Goal: Transaction & Acquisition: Purchase product/service

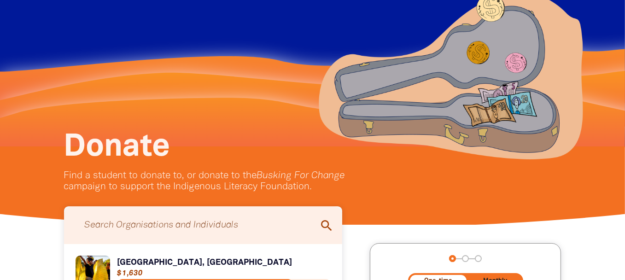
scroll to position [92, 0]
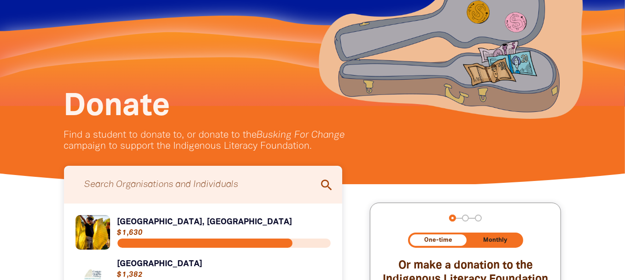
click at [236, 184] on input "Search for individuals and teams:" at bounding box center [203, 185] width 260 height 29
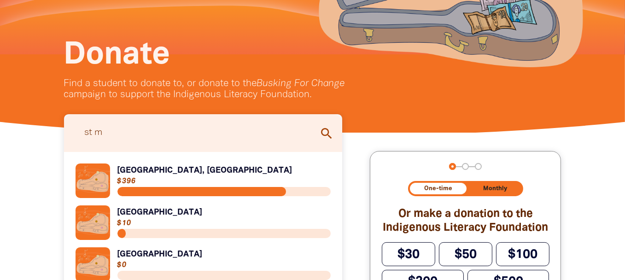
scroll to position [184, 0]
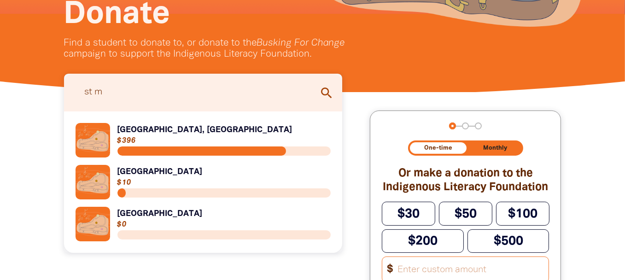
type input "st m"
click at [215, 133] on link "Link to [GEOGRAPHIC_DATA], [GEOGRAPHIC_DATA]" at bounding box center [204, 140] width 256 height 35
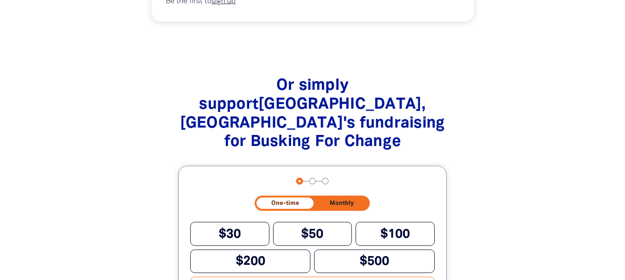
scroll to position [922, 0]
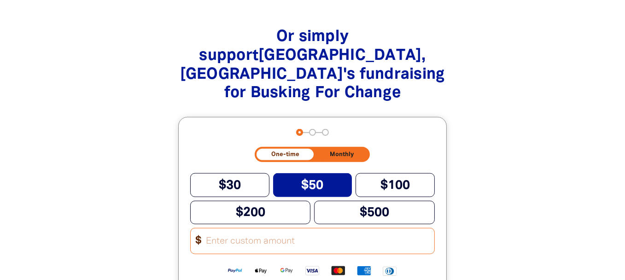
click at [323, 180] on span "$50" at bounding box center [312, 186] width 22 height 12
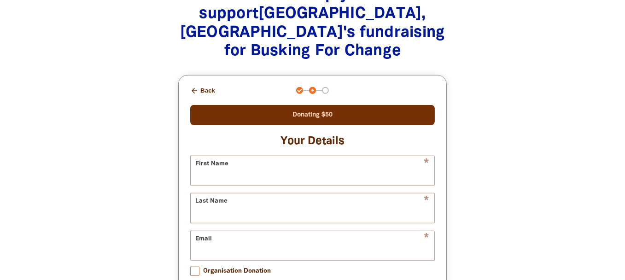
scroll to position [974, 0]
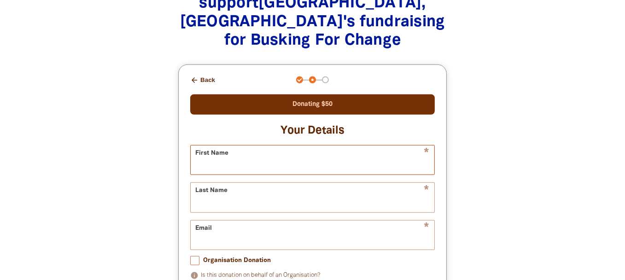
click at [274, 148] on input "First Name" at bounding box center [313, 160] width 244 height 29
type input "Jess"
type input "Piconi"
type input "jessica4791@gmail.com"
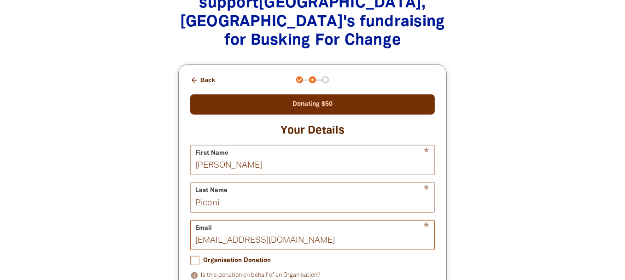
scroll to position [1066, 0]
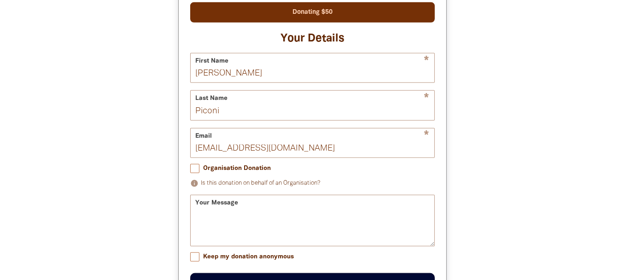
click at [244, 195] on div "Your Message" at bounding box center [312, 221] width 245 height 52
click at [229, 195] on div "Your Message" at bounding box center [312, 221] width 245 height 52
click at [218, 195] on div "Your Message" at bounding box center [312, 221] width 245 height 52
click at [223, 212] on textarea "Your Message" at bounding box center [313, 229] width 244 height 35
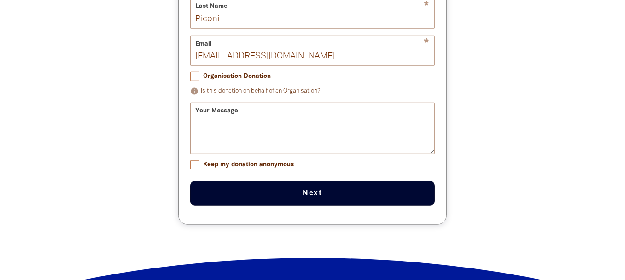
click at [318, 185] on button "Next chevron_right" at bounding box center [312, 193] width 245 height 25
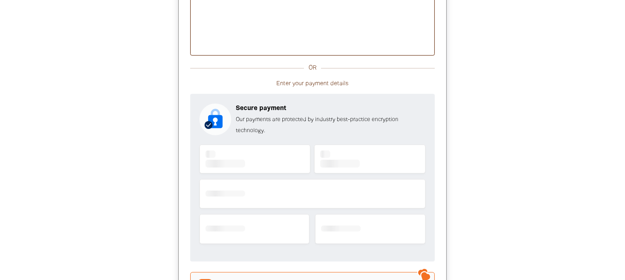
scroll to position [1106, 0]
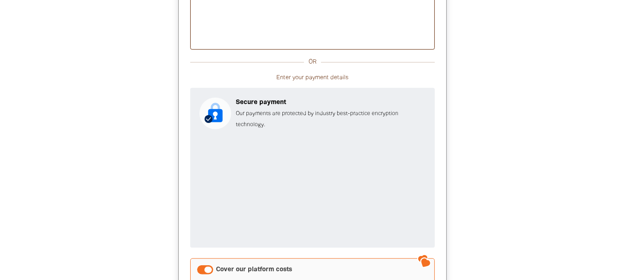
click at [572, 179] on div at bounding box center [312, 118] width 625 height 586
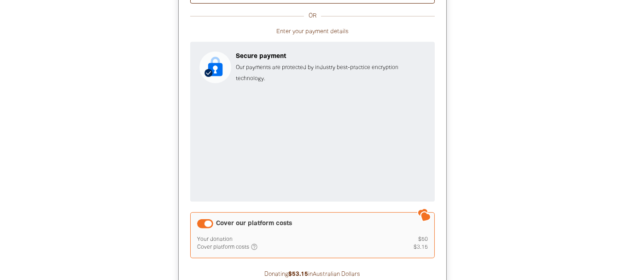
scroll to position [1198, 0]
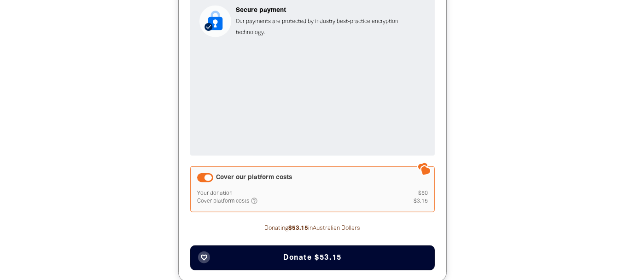
click at [364, 246] on button "favorite_border Donate $53.15" at bounding box center [312, 258] width 245 height 25
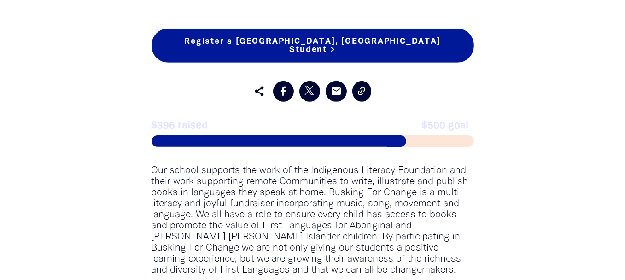
scroll to position [343, 0]
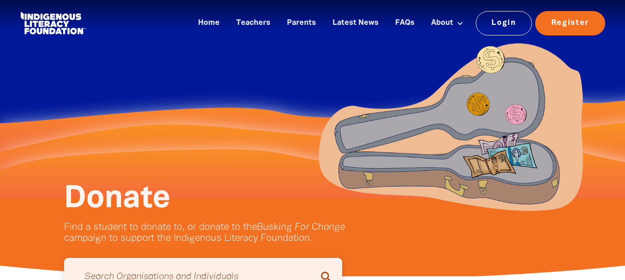
scroll to position [184, 0]
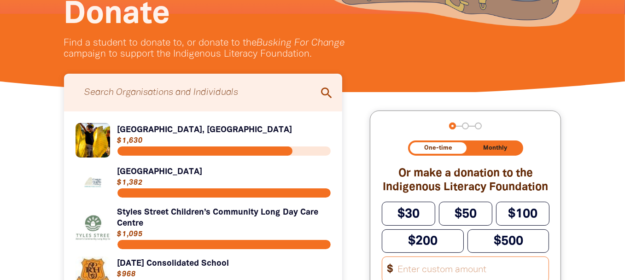
click at [226, 98] on input "Search for individuals and teams:" at bounding box center [203, 92] width 260 height 29
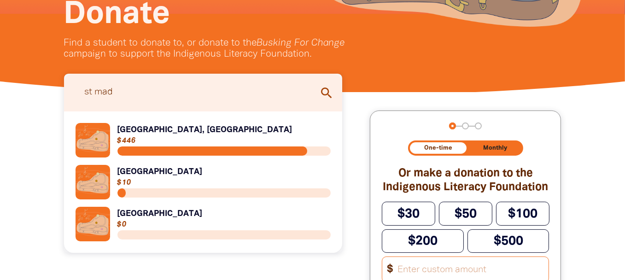
type input "st mad"
click at [190, 138] on link "Link to [GEOGRAPHIC_DATA], [GEOGRAPHIC_DATA]" at bounding box center [204, 140] width 256 height 35
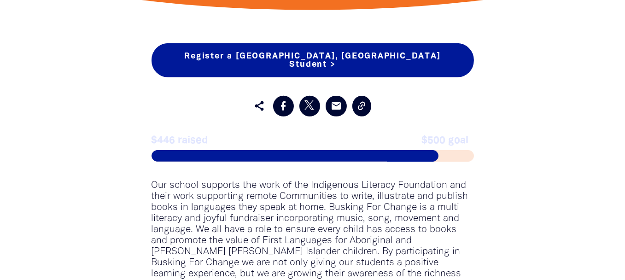
scroll to position [461, 0]
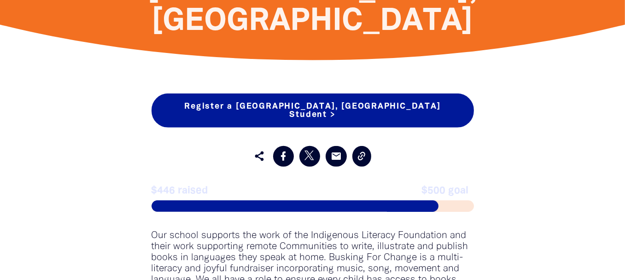
click at [223, 210] on span at bounding box center [295, 206] width 287 height 12
click at [191, 199] on div "$446 raised $500 goal" at bounding box center [313, 198] width 323 height 27
click at [268, 205] on span at bounding box center [295, 206] width 287 height 12
click at [449, 200] on div at bounding box center [313, 206] width 323 height 12
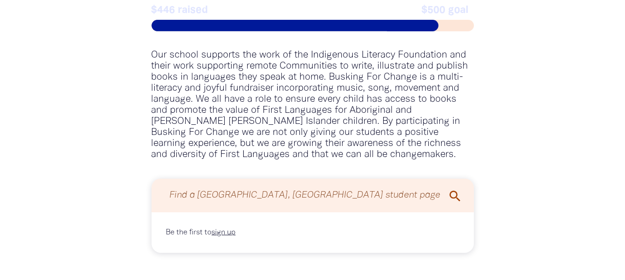
scroll to position [645, 0]
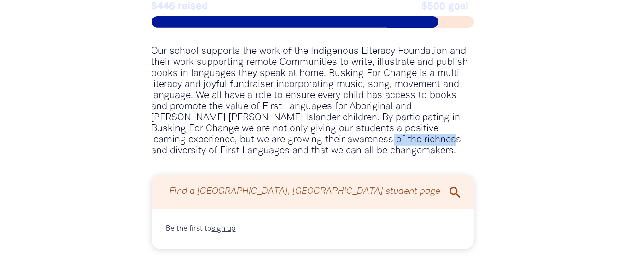
drag, startPoint x: 257, startPoint y: 142, endPoint x: 324, endPoint y: 143, distance: 66.8
click at [324, 143] on p "Our school supports the work of the Indigenous Literacy Foundation and their wo…" at bounding box center [313, 101] width 323 height 111
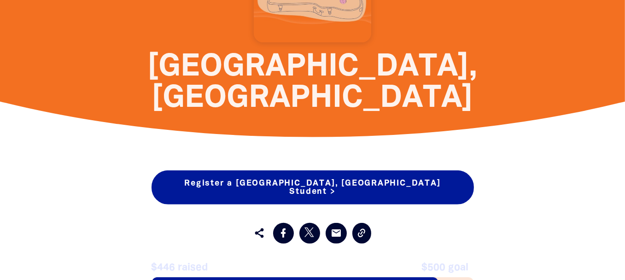
scroll to position [369, 0]
